Goal: Task Accomplishment & Management: Use online tool/utility

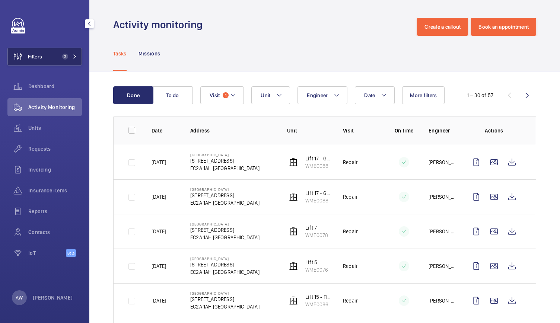
scroll to position [121, 0]
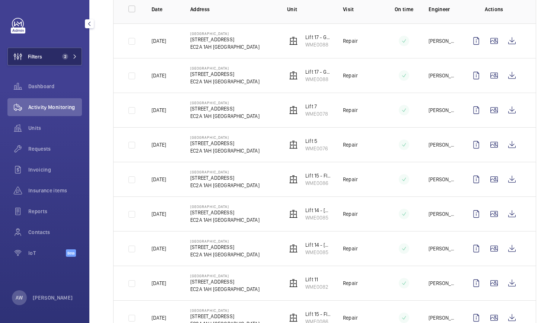
click at [66, 48] on button "Filters 2" at bounding box center [44, 57] width 74 height 18
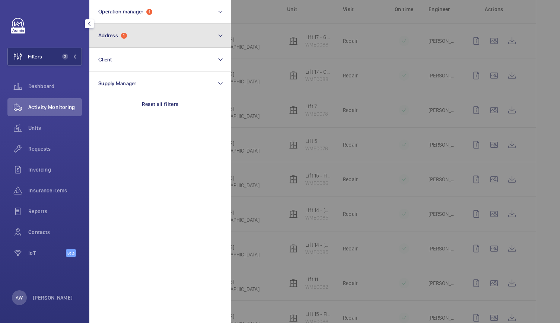
click at [107, 42] on button "Address 1" at bounding box center [160, 36] width 142 height 24
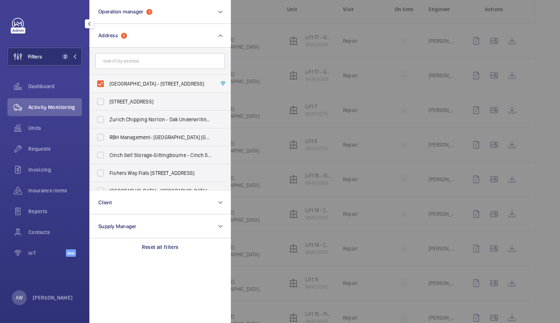
click at [98, 83] on label "[GEOGRAPHIC_DATA] - [STREET_ADDRESS]" at bounding box center [155, 84] width 130 height 18
click at [98, 83] on input "[GEOGRAPHIC_DATA] - [STREET_ADDRESS]" at bounding box center [100, 83] width 15 height 15
checkbox input "false"
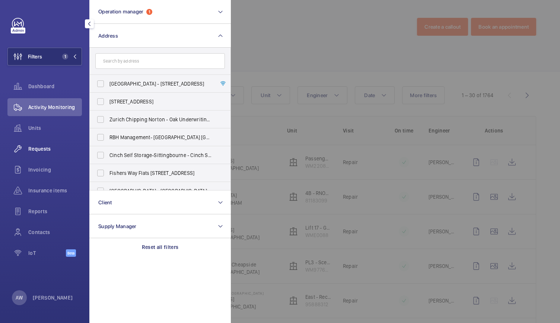
click at [41, 155] on div "Requests" at bounding box center [44, 149] width 74 height 18
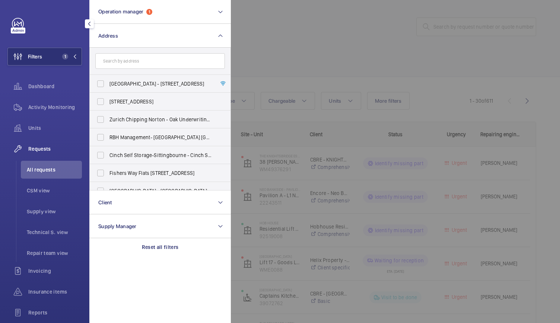
click at [442, 29] on div at bounding box center [511, 161] width 560 height 323
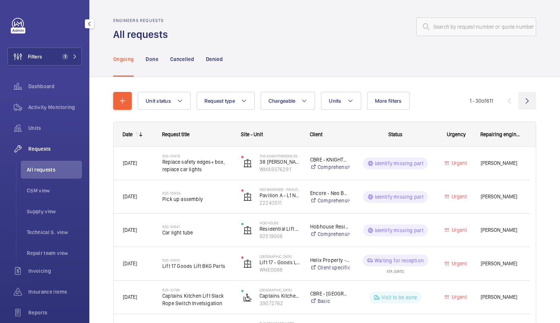
click at [527, 99] on wm-front-icon-button at bounding box center [527, 101] width 18 height 18
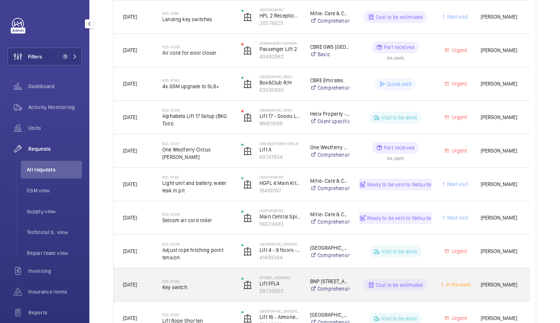
scroll to position [215, 0]
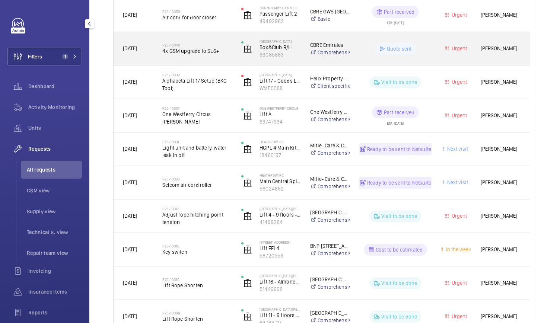
click at [216, 61] on div "R25-10340 4x GSM upgrade to SL6+" at bounding box center [192, 49] width 78 height 34
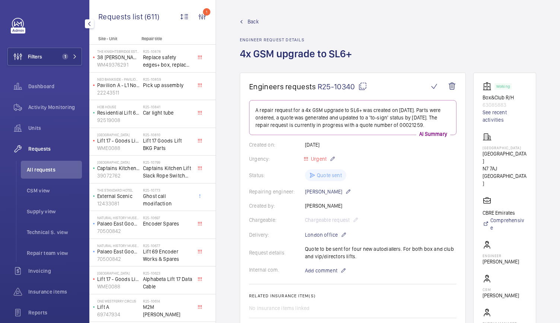
click at [249, 18] on span "Back" at bounding box center [253, 21] width 11 height 7
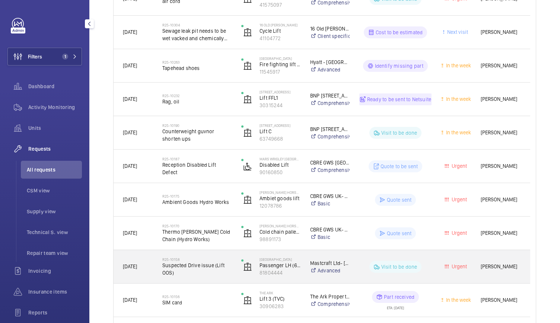
scroll to position [655, 0]
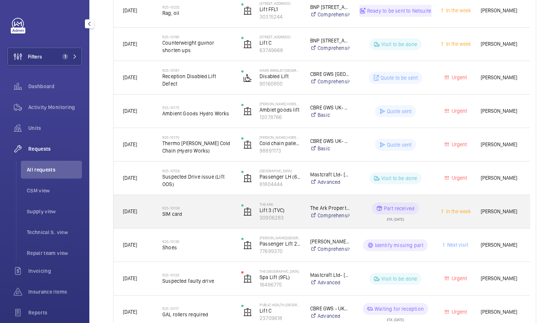
click at [215, 214] on span "SIM card" at bounding box center [196, 213] width 69 height 7
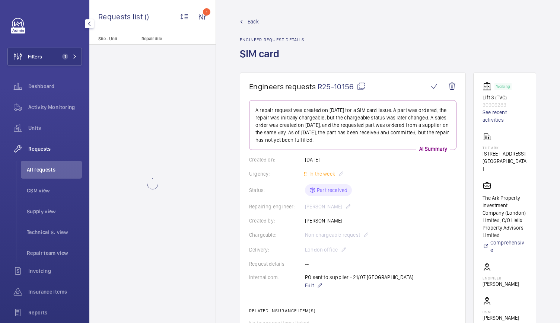
scroll to position [6, 0]
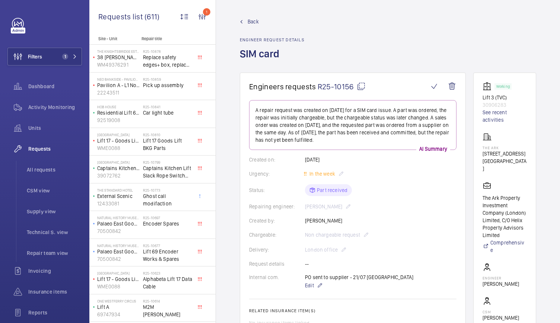
click at [255, 18] on span "Back" at bounding box center [253, 21] width 11 height 7
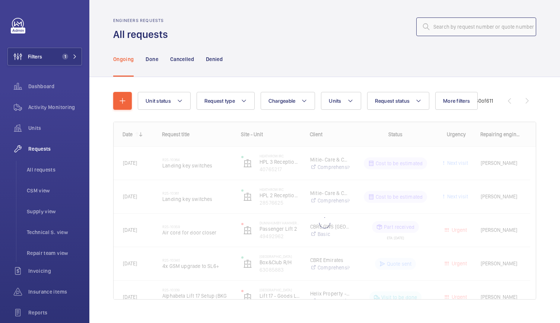
click at [433, 26] on input "text" at bounding box center [476, 27] width 120 height 19
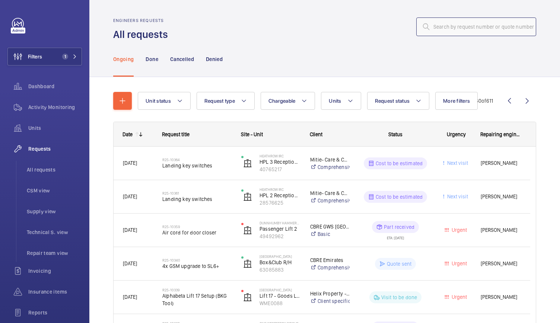
paste input "R25-08741"
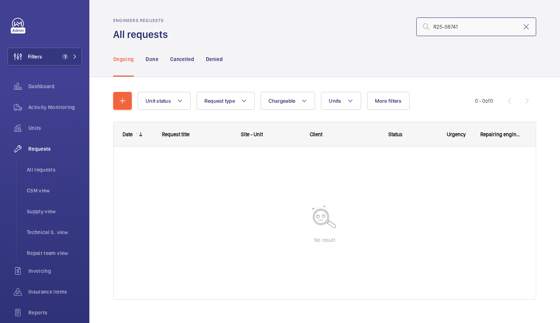
click at [428, 27] on input "R25-08741" at bounding box center [476, 27] width 120 height 19
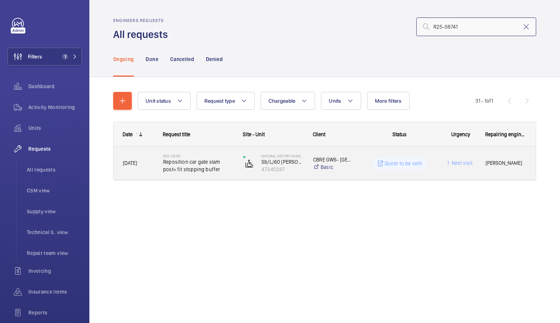
type input "R25-08741"
click at [235, 175] on div "Natural History Museum Sb/L/60 [PERSON_NAME] Theatre Landing Wheel Chair 473402…" at bounding box center [268, 163] width 69 height 31
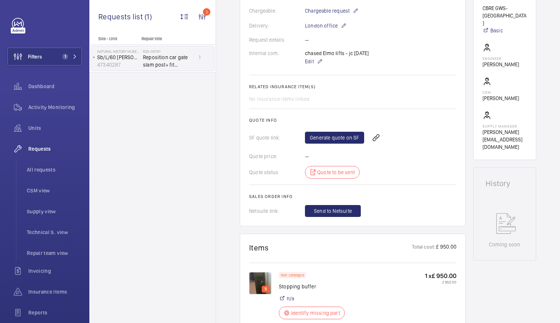
scroll to position [224, 0]
click at [325, 138] on link "Generate quote on SF" at bounding box center [334, 138] width 59 height 12
